Goal: Task Accomplishment & Management: Manage account settings

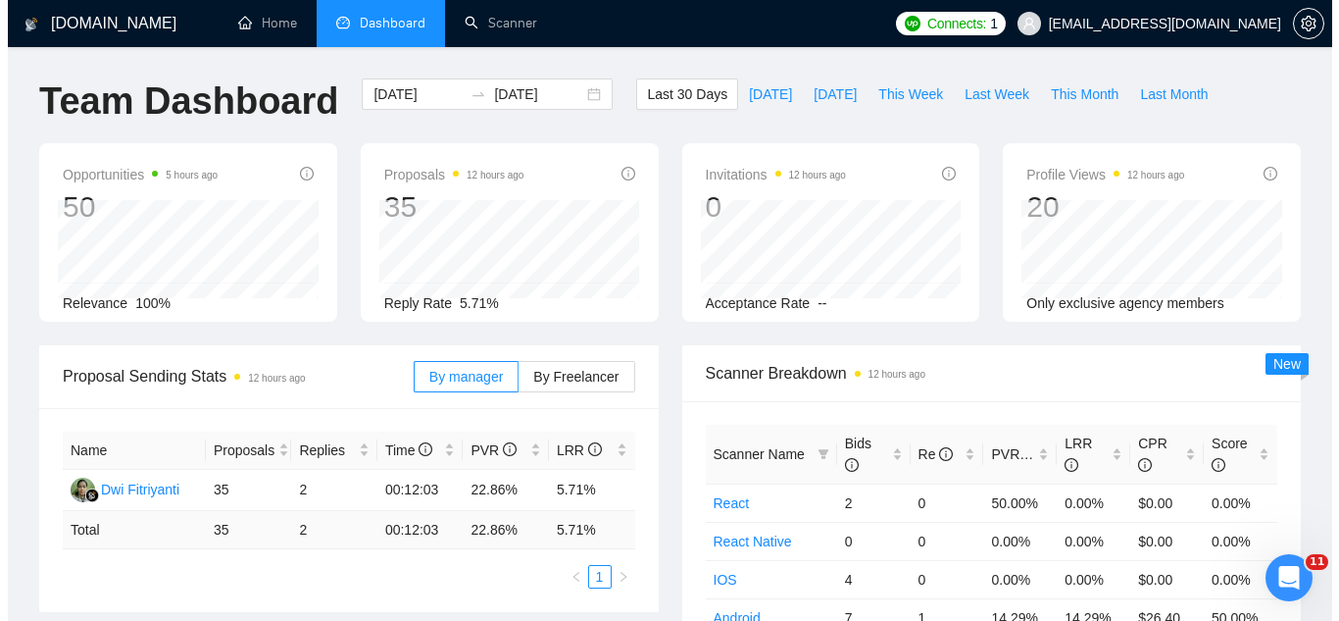
scroll to position [787, 0]
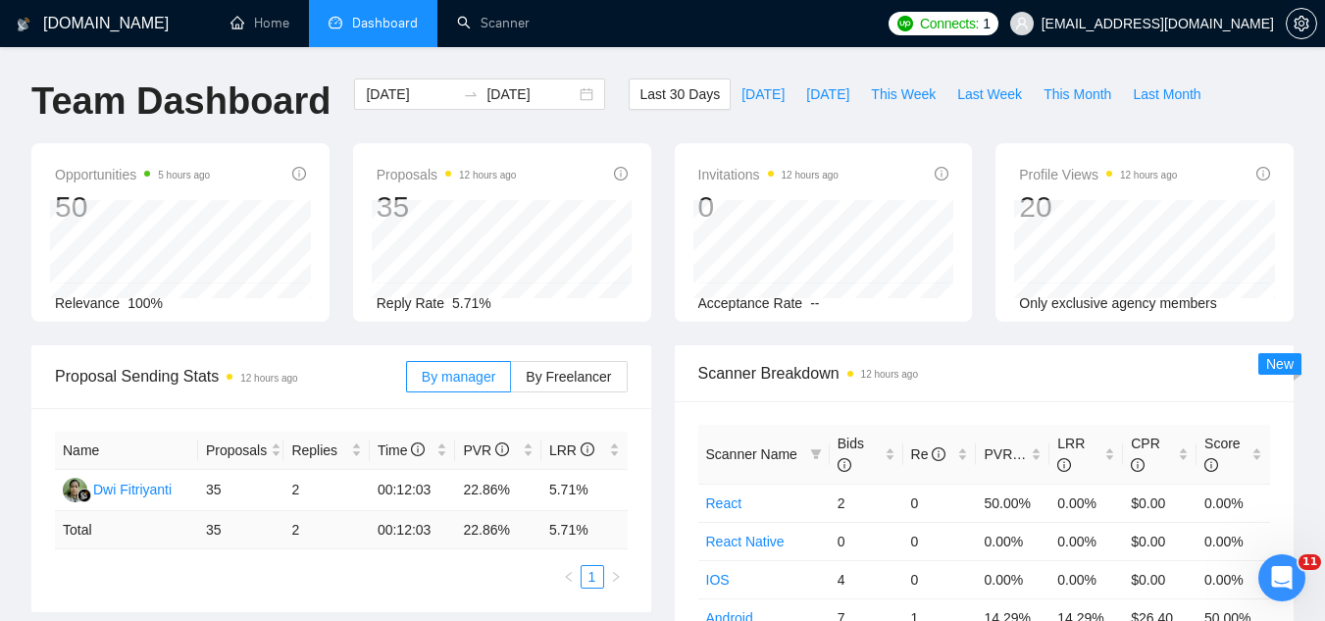
click at [1184, 24] on span "[EMAIL_ADDRESS][DOMAIN_NAME]" at bounding box center [1157, 24] width 232 height 0
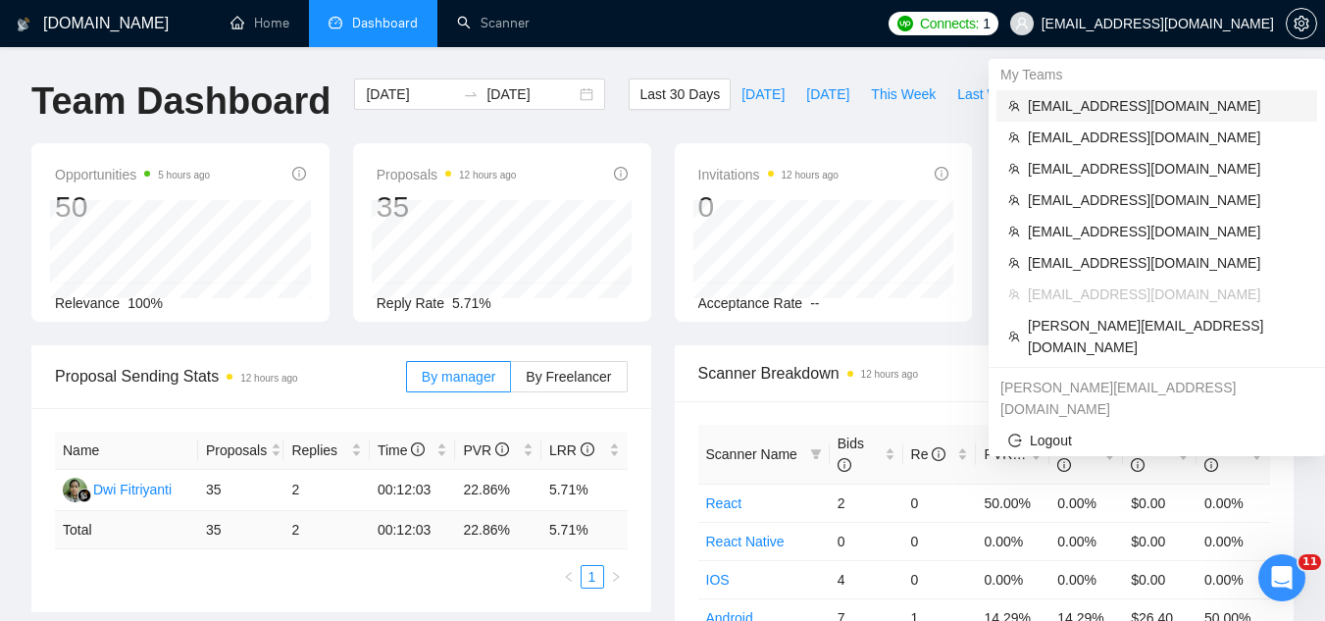
click at [1115, 108] on span "[EMAIL_ADDRESS][DOMAIN_NAME]" at bounding box center [1165, 106] width 277 height 22
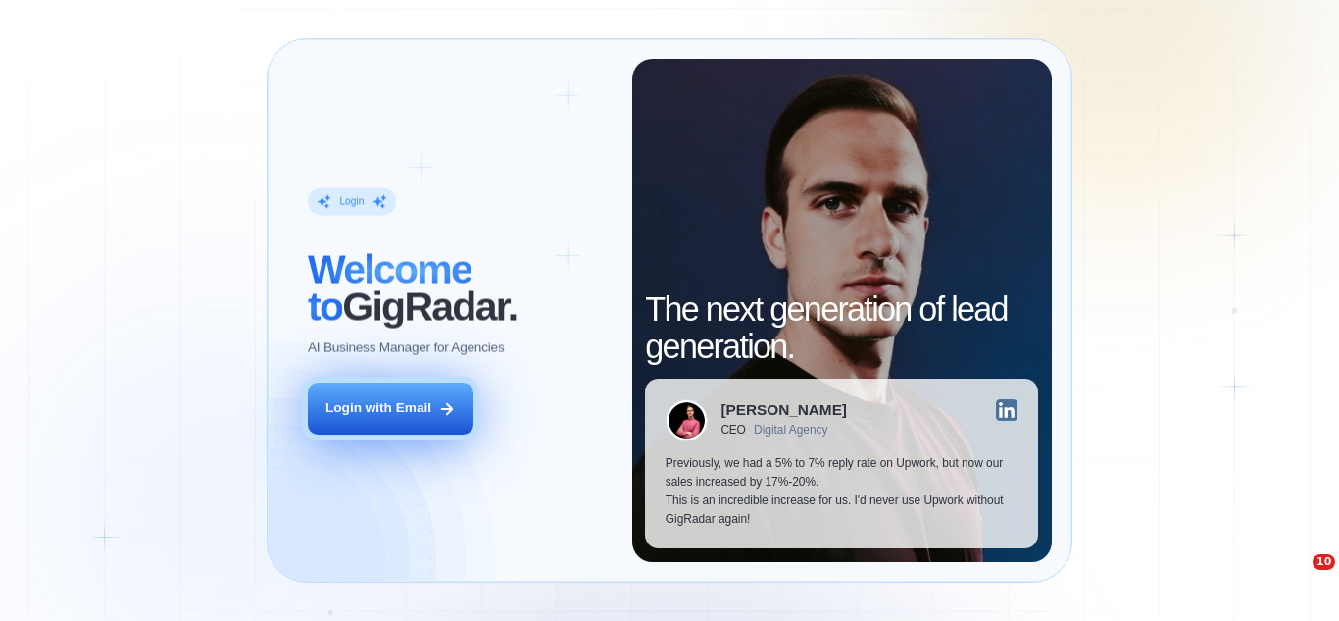
click at [442, 416] on icon at bounding box center [447, 409] width 18 height 18
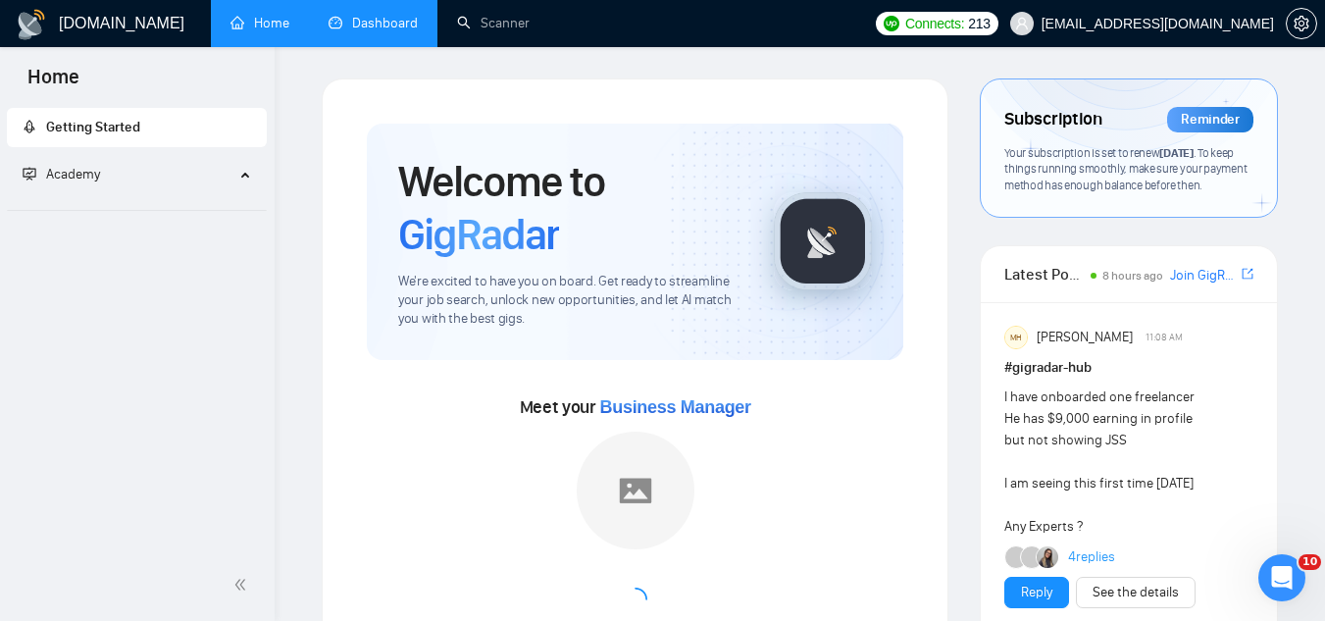
click at [387, 24] on link "Dashboard" at bounding box center [372, 23] width 89 height 17
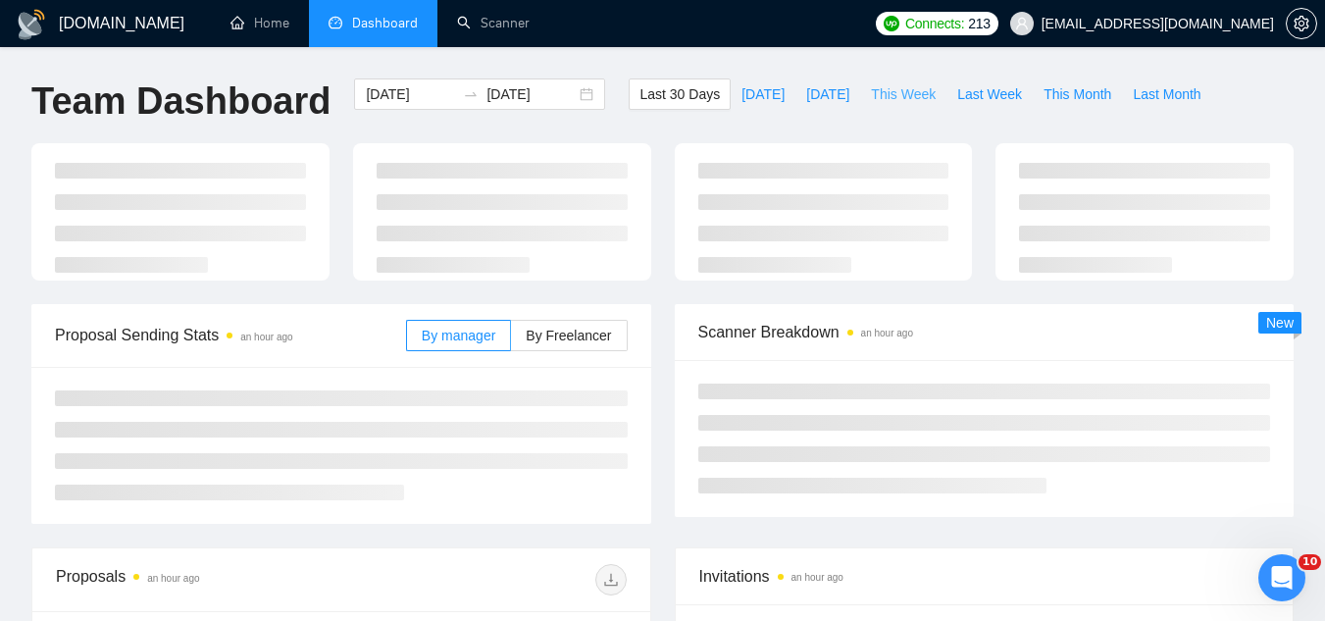
click at [889, 88] on span "This Week" at bounding box center [903, 94] width 65 height 22
type input "[DATE]"
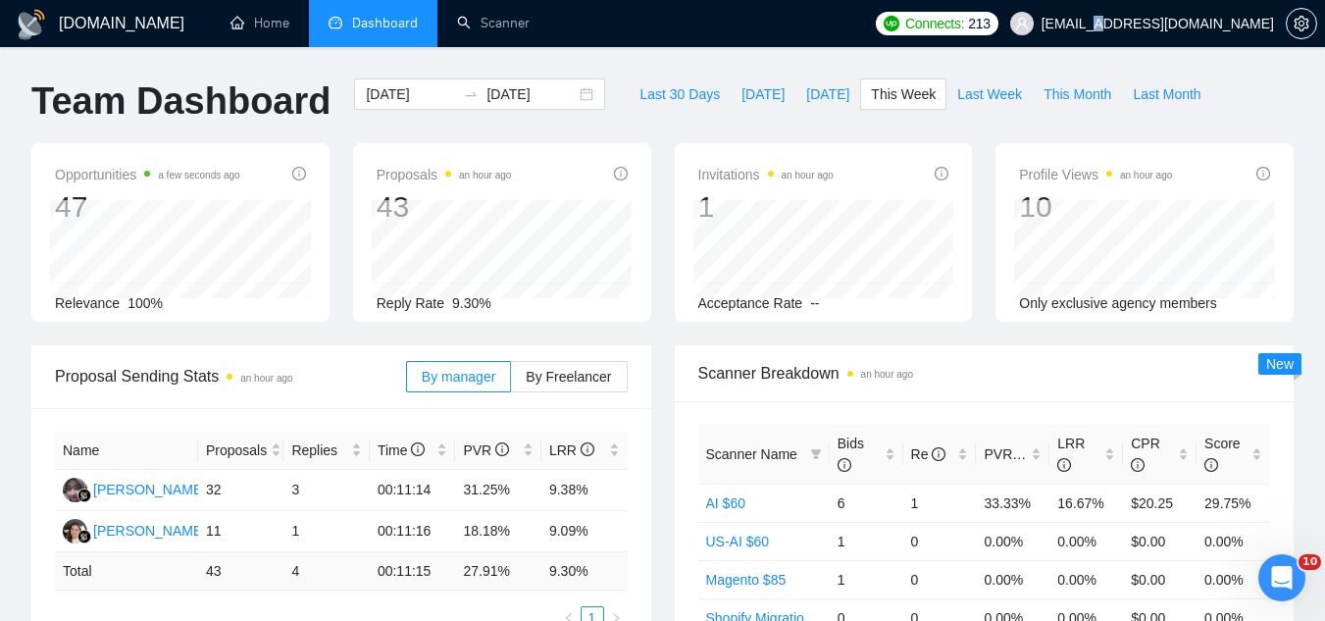
click at [1217, 24] on span "[EMAIL_ADDRESS][DOMAIN_NAME]" at bounding box center [1157, 24] width 232 height 0
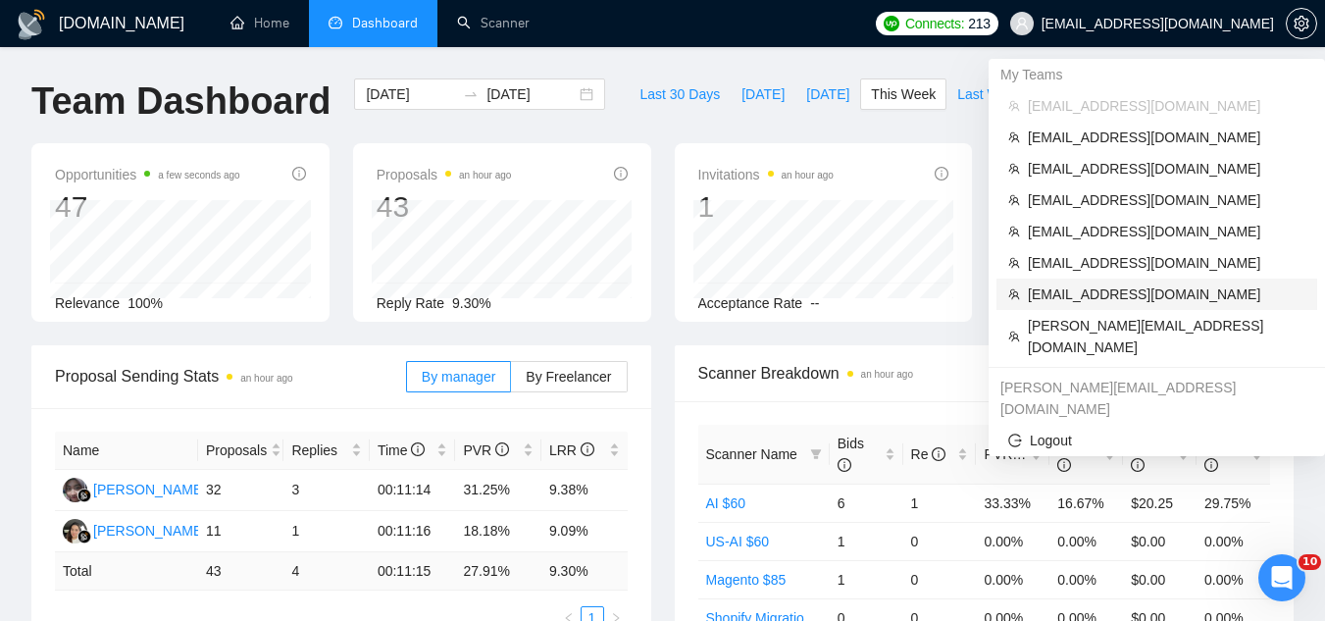
click at [1092, 299] on span "[EMAIL_ADDRESS][DOMAIN_NAME]" at bounding box center [1165, 294] width 277 height 22
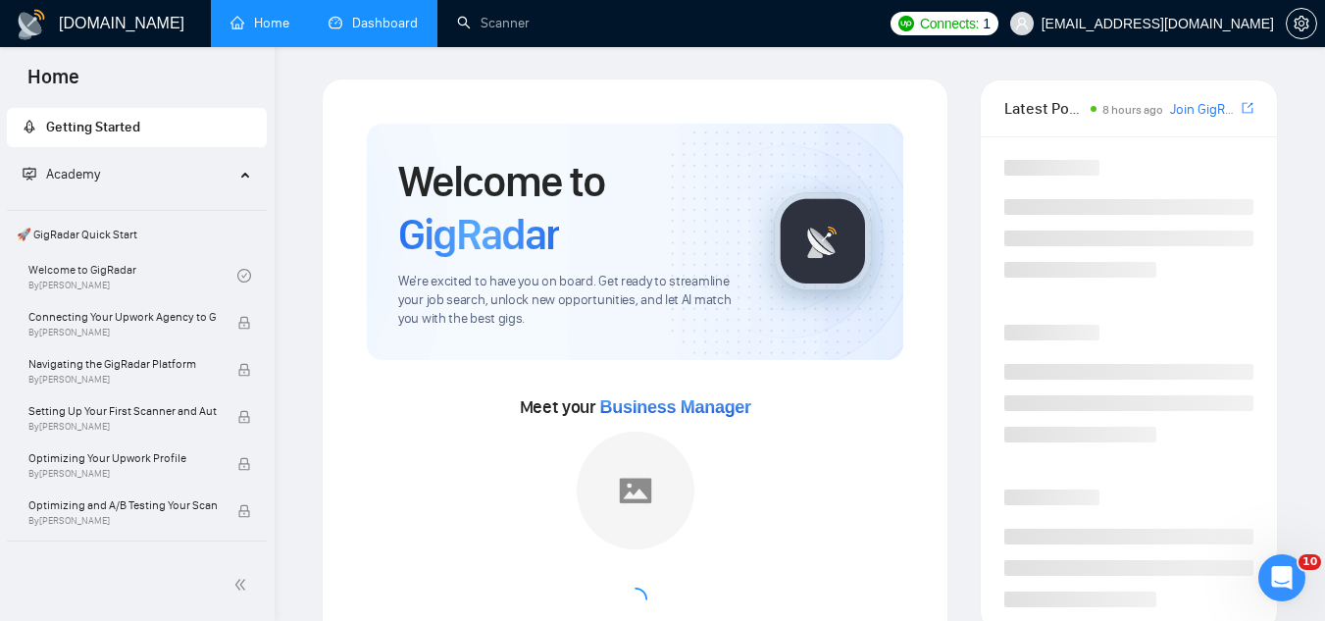
click at [407, 24] on link "Dashboard" at bounding box center [372, 23] width 89 height 17
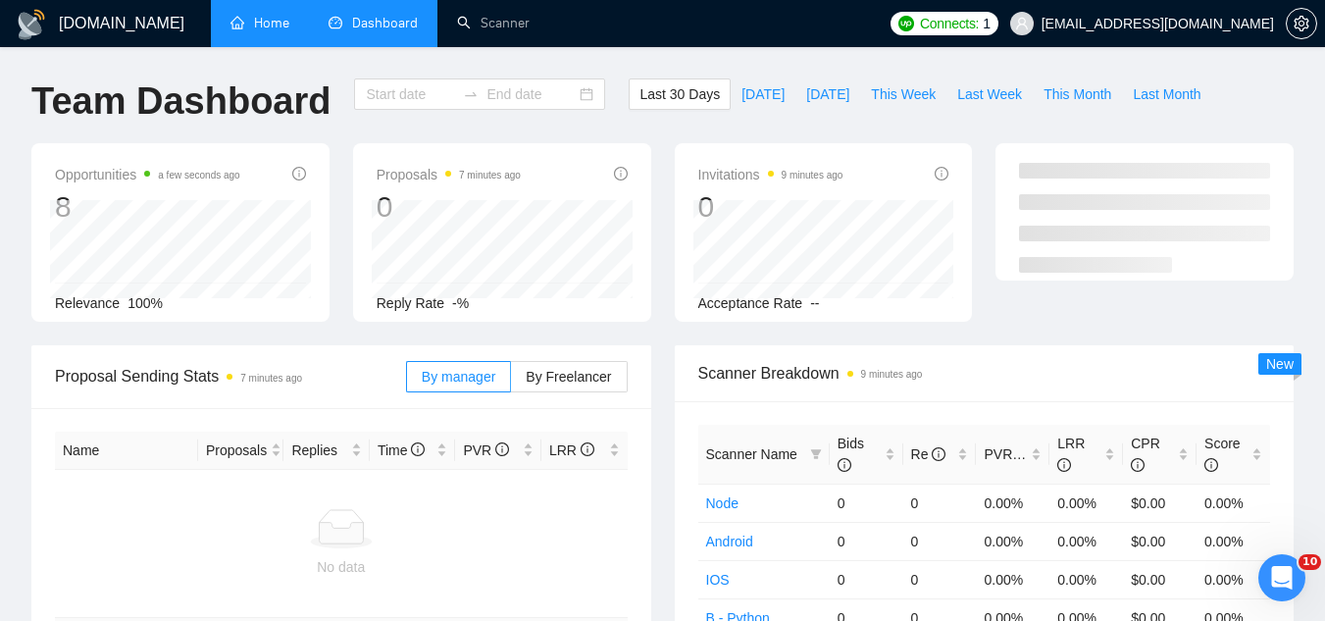
type input "[DATE]"
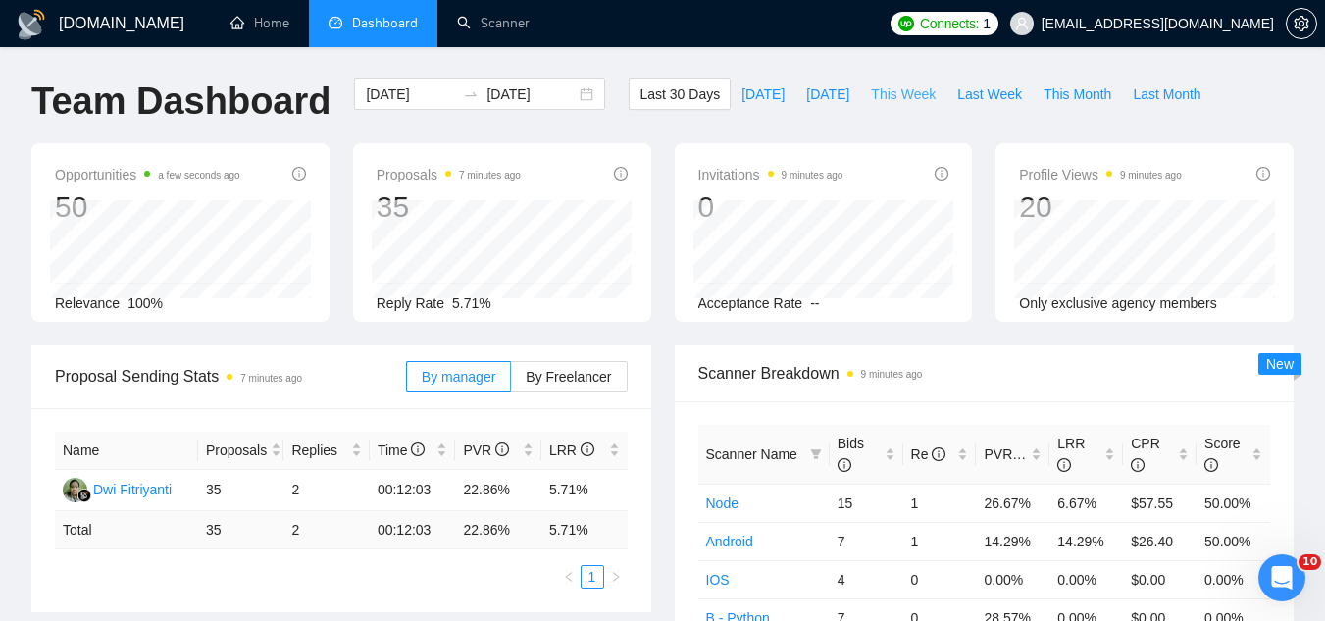
click at [876, 96] on span "This Week" at bounding box center [903, 94] width 65 height 22
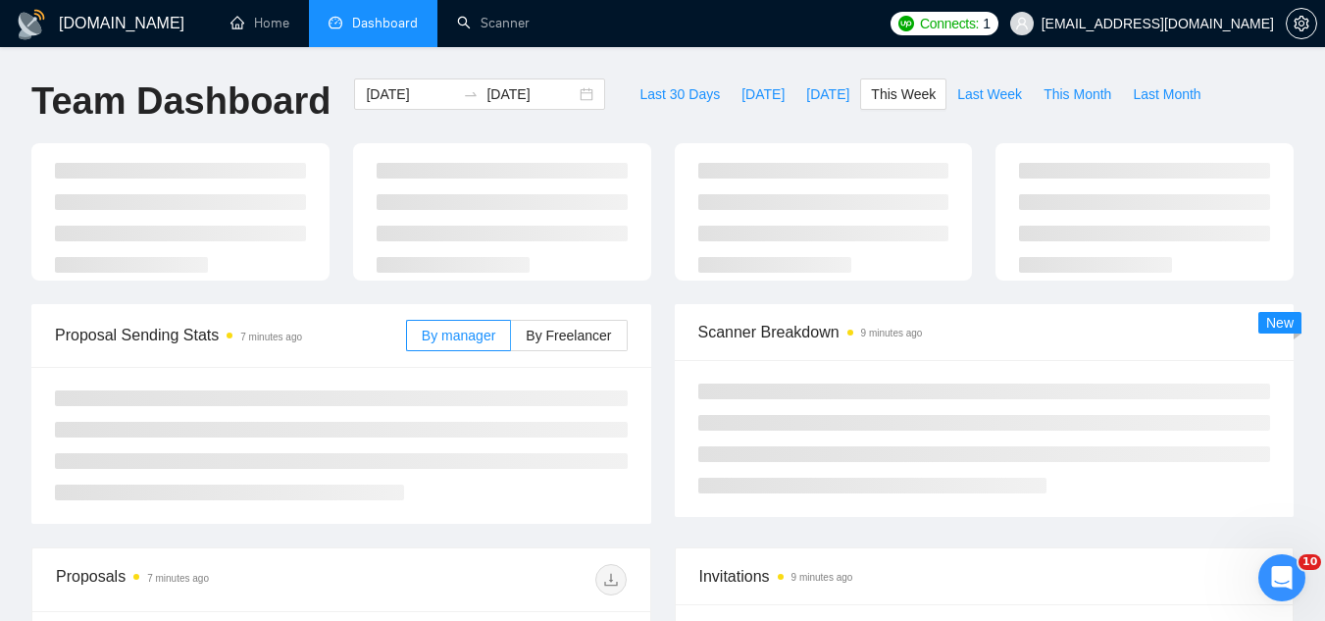
type input "[DATE]"
